Goal: Transaction & Acquisition: Purchase product/service

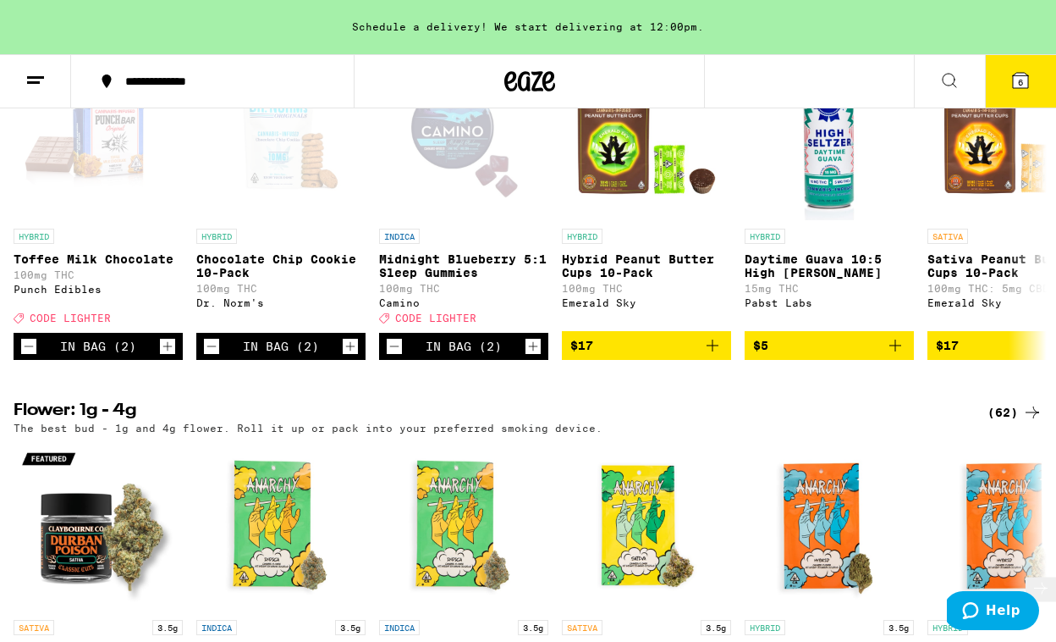
scroll to position [646, 0]
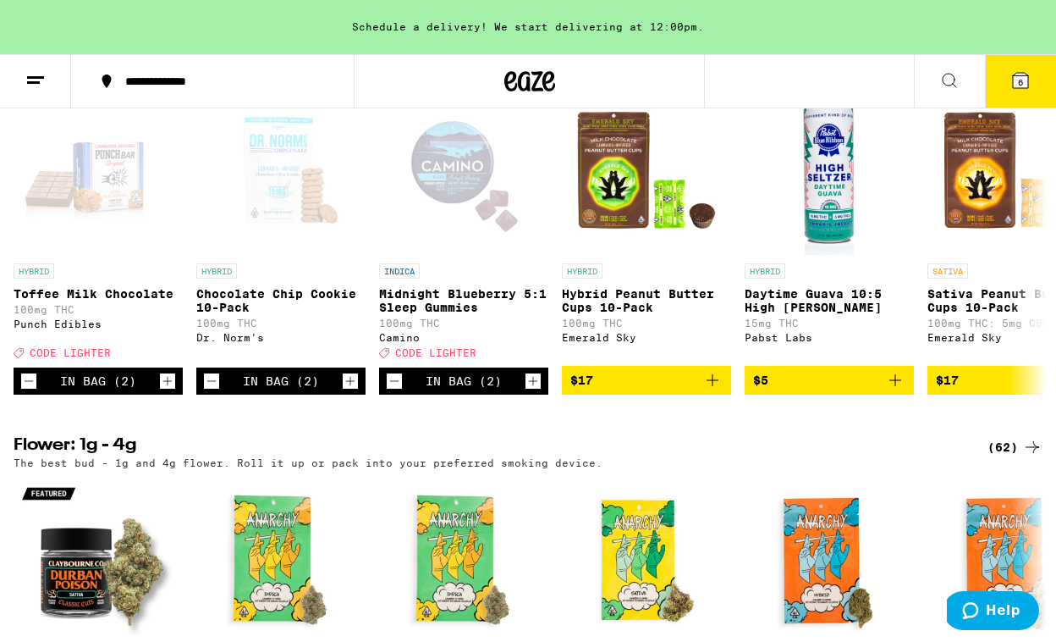
click at [445, 28] on div "Schedule a delivery! We start delivering at 12:00pm." at bounding box center [528, 27] width 1056 height 54
click at [620, 17] on div "Schedule a delivery! We start delivering at 12:00pm." at bounding box center [528, 27] width 1056 height 54
click at [678, 22] on div "Schedule a delivery! We start delivering at 12:00pm." at bounding box center [528, 27] width 1056 height 54
click at [38, 77] on line at bounding box center [35, 77] width 17 height 0
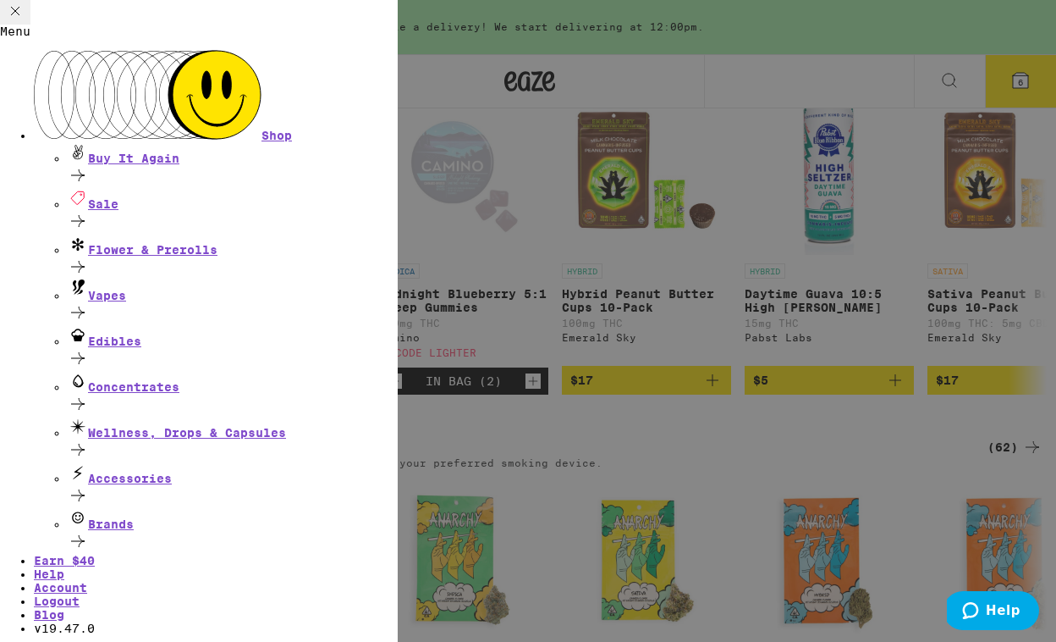
click at [428, 67] on div "Menu Shop Buy It Again Sale Flower & Prerolls Vapes Edibles Concentrates Wellne…" at bounding box center [528, 321] width 1056 height 642
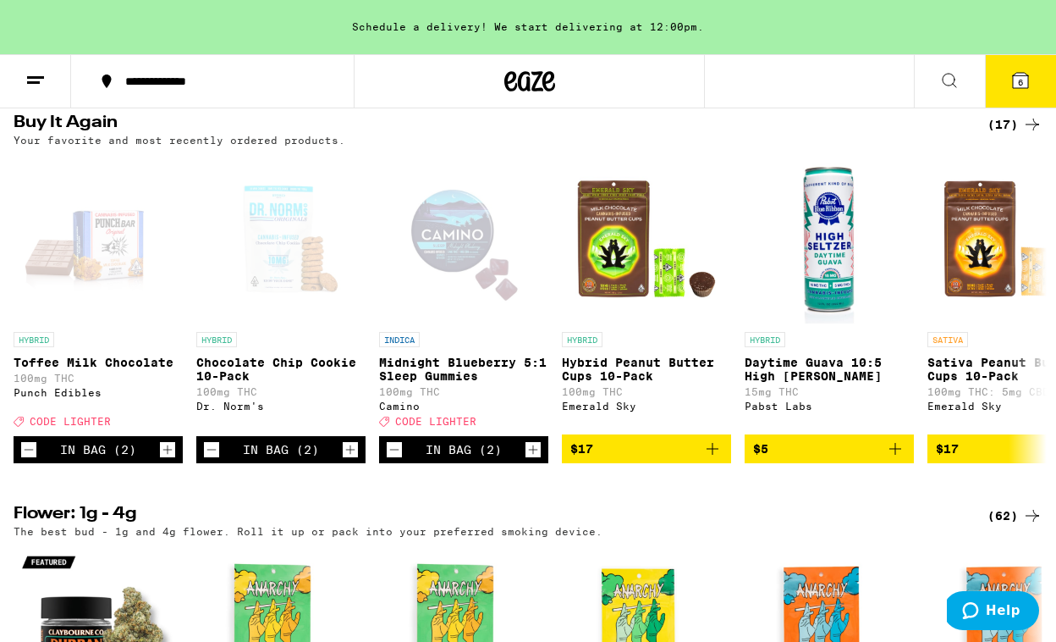
scroll to position [575, 0]
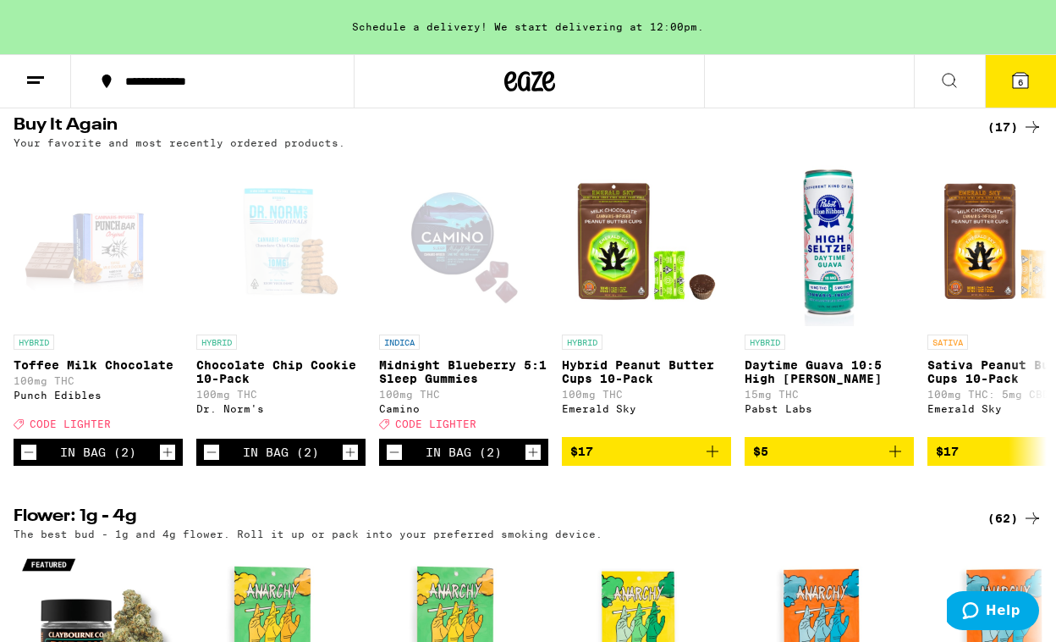
click at [1020, 71] on icon at bounding box center [1021, 80] width 20 height 20
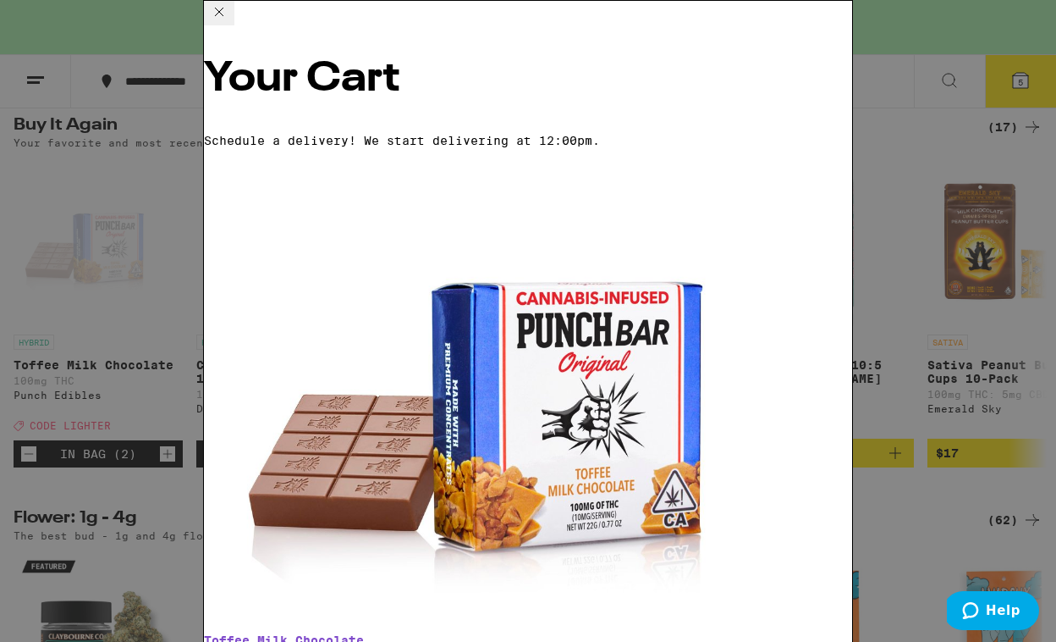
scroll to position [0, 0]
click at [229, 22] on icon at bounding box center [219, 12] width 20 height 20
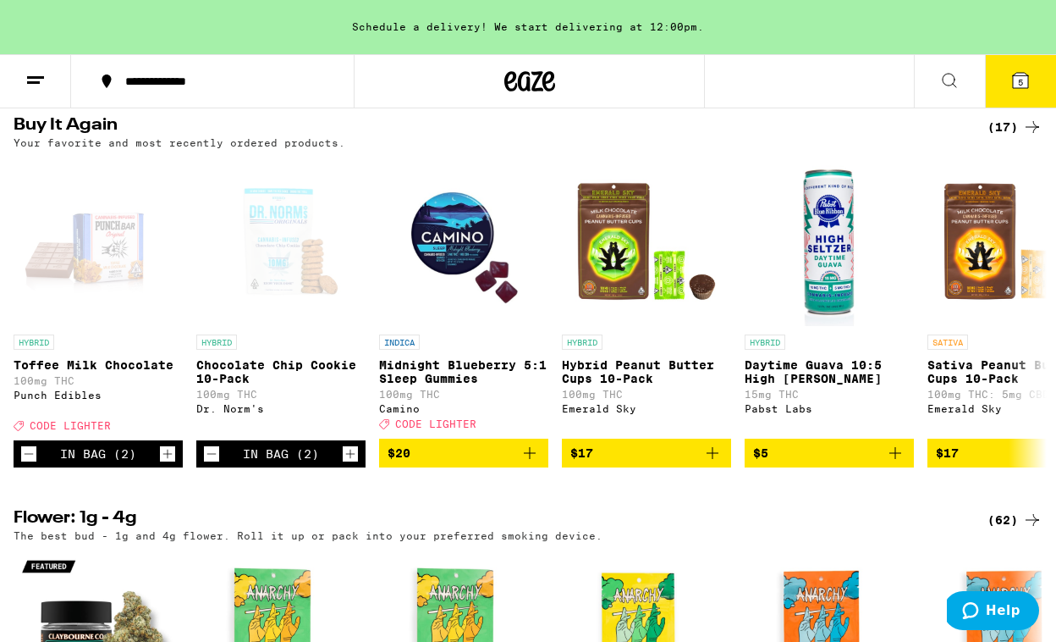
click at [1018, 79] on span "5" at bounding box center [1020, 82] width 5 height 10
